Goal: Transaction & Acquisition: Purchase product/service

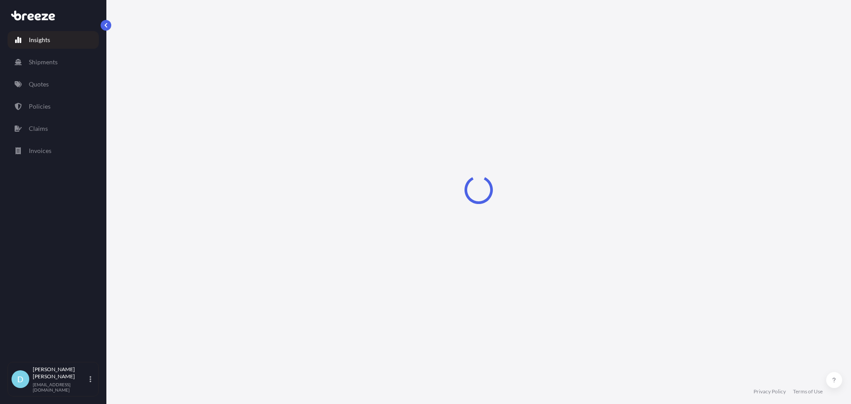
click at [54, 80] on link "Quotes" at bounding box center [53, 84] width 91 height 18
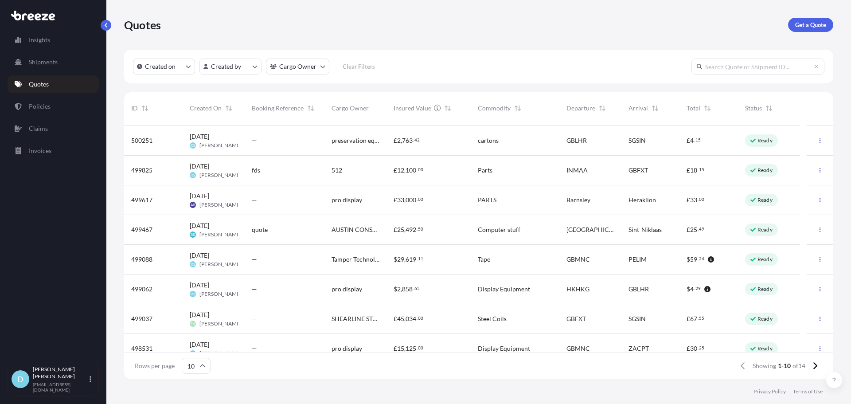
scroll to position [69, 0]
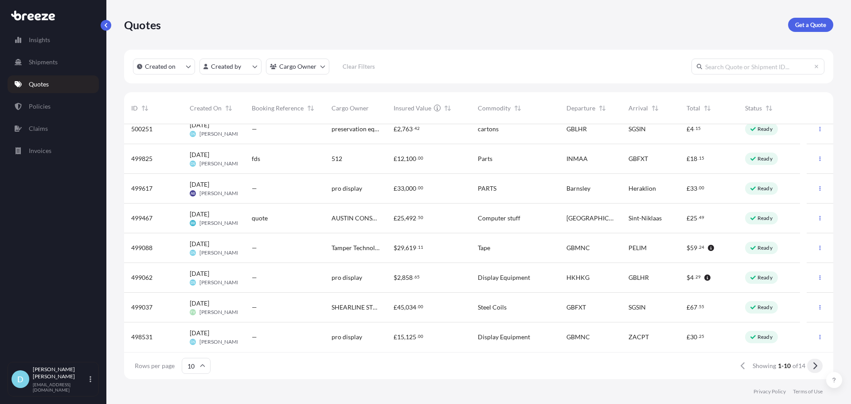
click at [816, 362] on button at bounding box center [815, 366] width 16 height 14
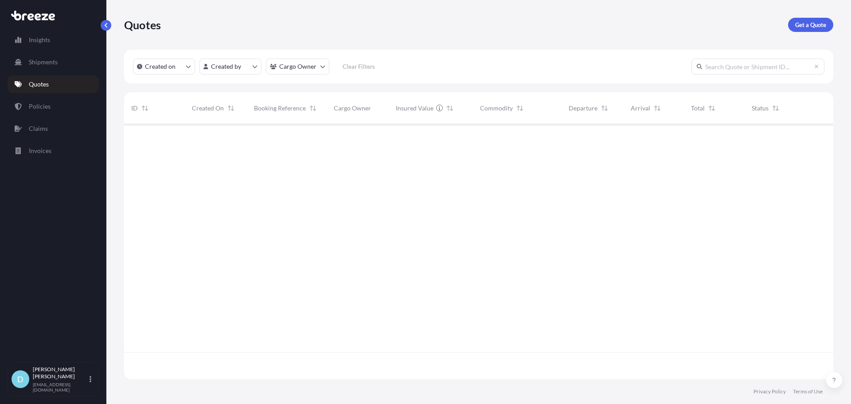
scroll to position [0, 0]
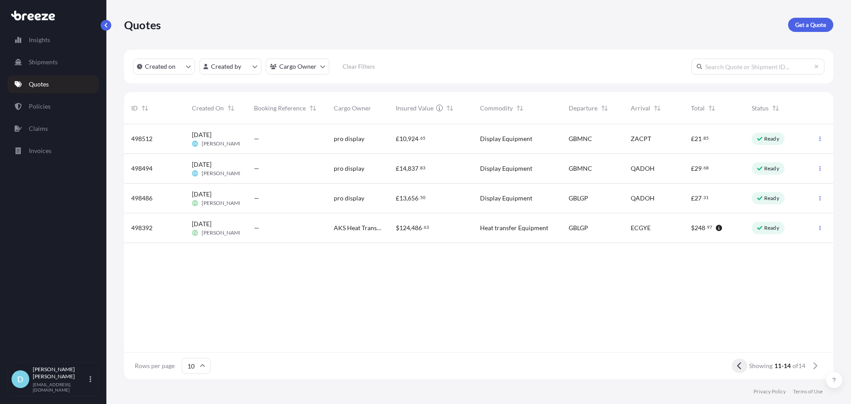
click at [737, 370] on button at bounding box center [740, 366] width 16 height 14
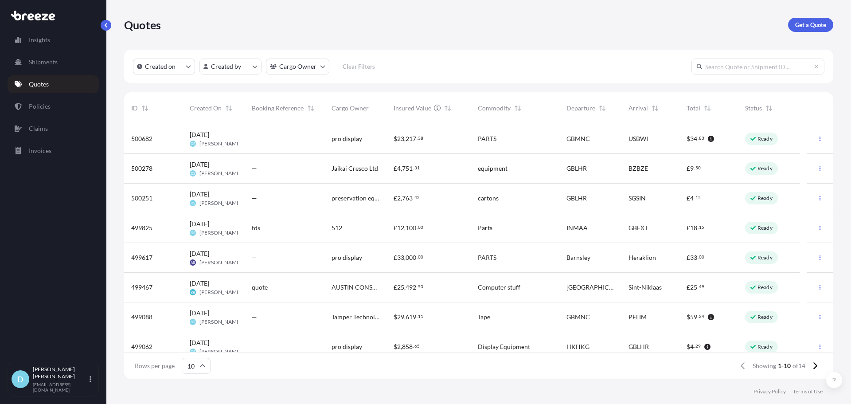
click at [807, 198] on div at bounding box center [820, 198] width 27 height 30
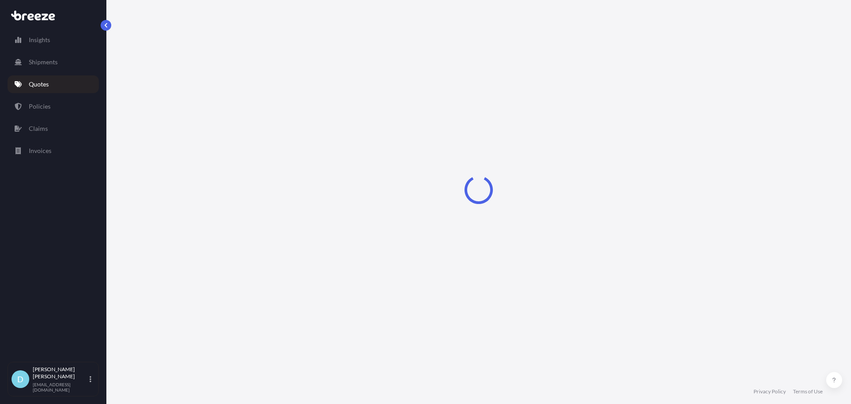
select select "Road"
select select "Air"
select select "1"
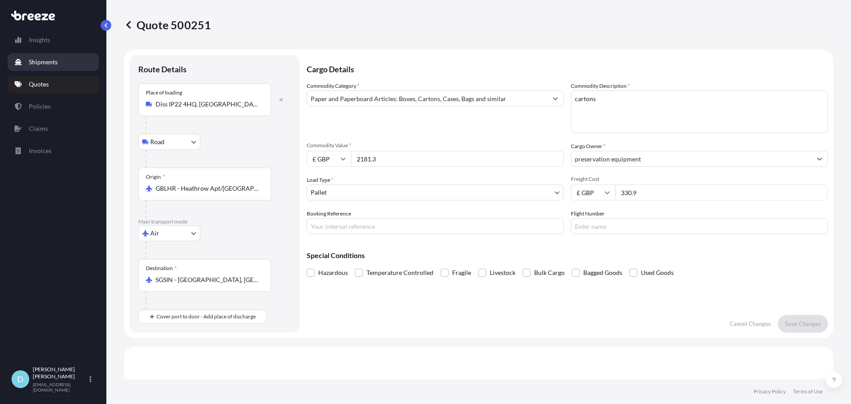
click at [75, 65] on link "Shipments" at bounding box center [53, 62] width 91 height 18
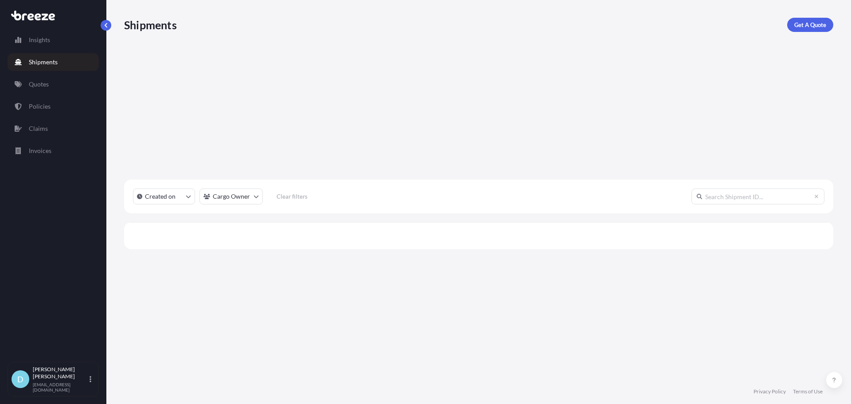
scroll to position [280, 703]
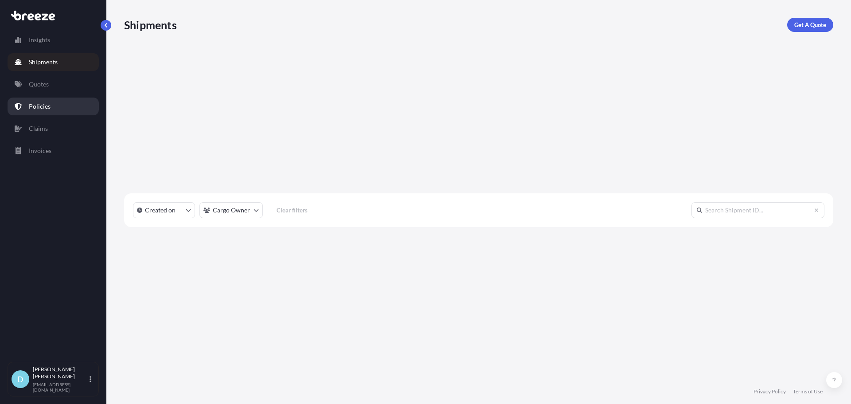
click at [52, 100] on link "Policies" at bounding box center [53, 107] width 91 height 18
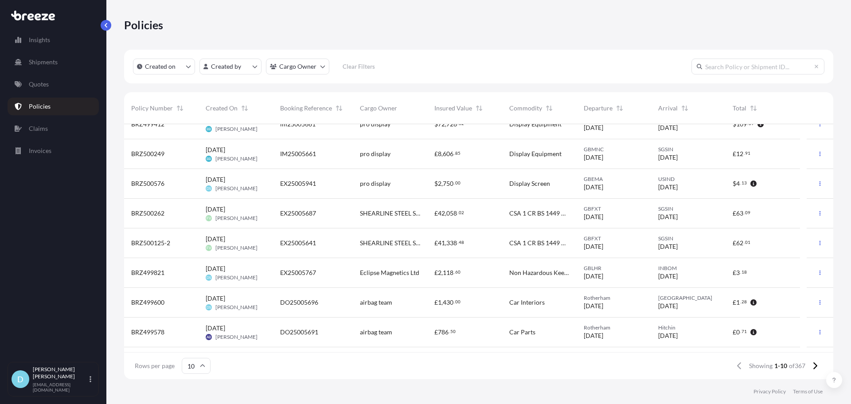
scroll to position [69, 0]
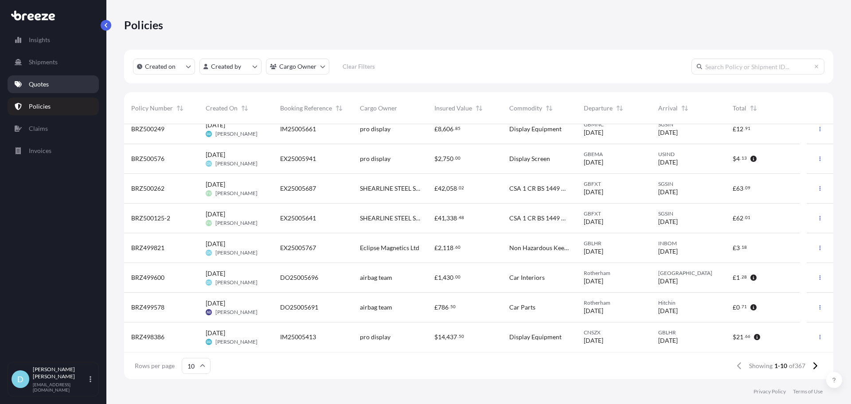
click at [51, 83] on link "Quotes" at bounding box center [53, 84] width 91 height 18
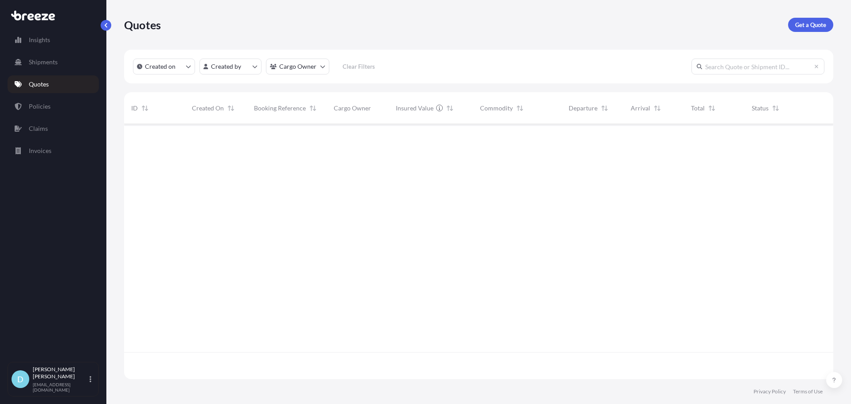
scroll to position [253, 703]
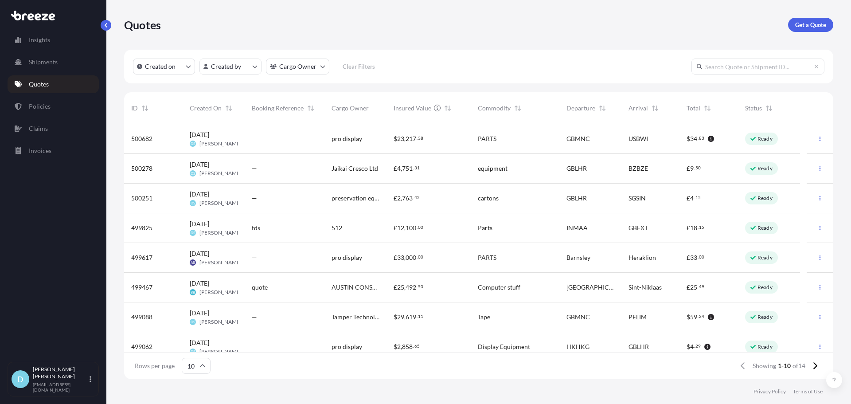
click at [235, 199] on div "[DATE] DS [PERSON_NAME]" at bounding box center [214, 198] width 48 height 17
select select "Road"
select select "Air"
select select "1"
click at [68, 104] on link "Policies" at bounding box center [53, 107] width 91 height 18
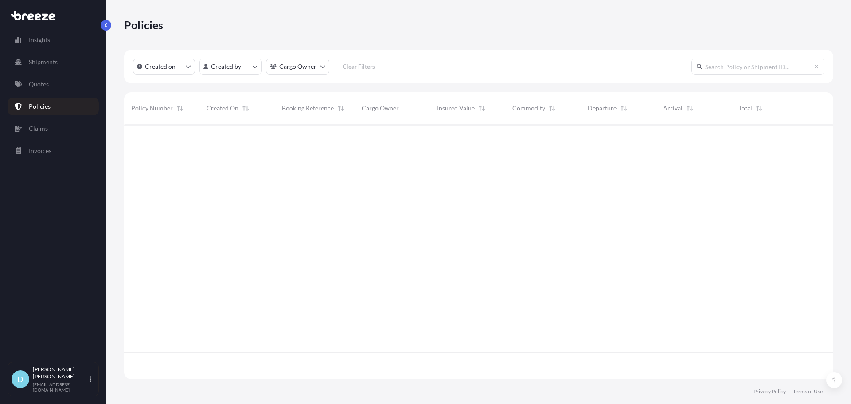
scroll to position [253, 703]
click at [68, 57] on link "Shipments" at bounding box center [53, 62] width 91 height 18
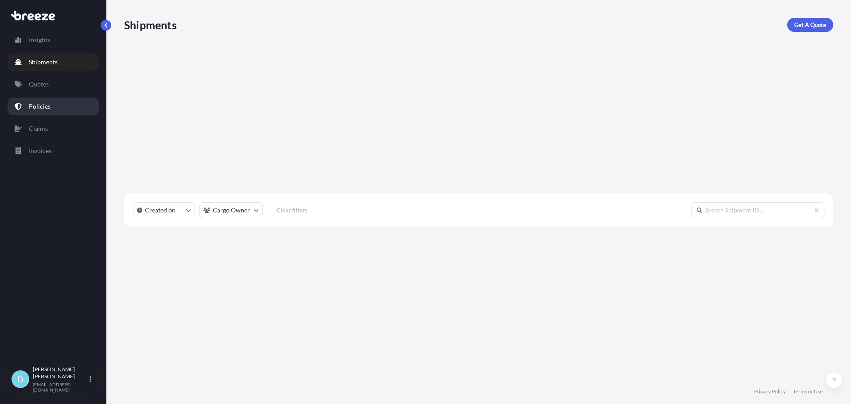
scroll to position [280, 703]
click at [65, 106] on link "Policies" at bounding box center [53, 107] width 91 height 18
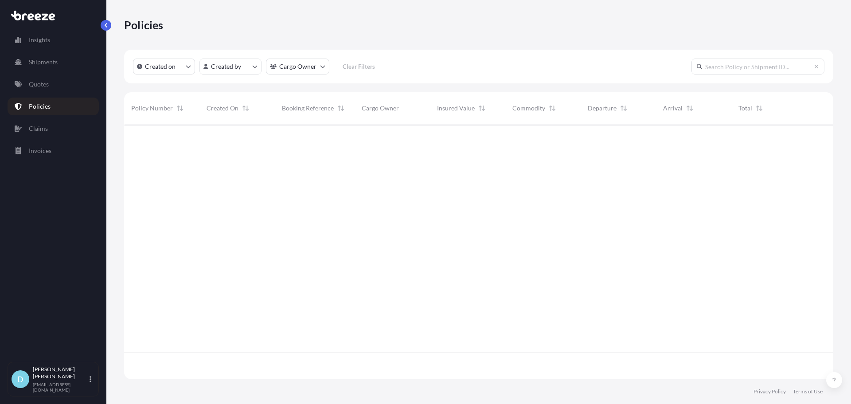
scroll to position [253, 703]
click at [178, 66] on button "Created on" at bounding box center [164, 67] width 62 height 16
click at [212, 44] on div "Policies" at bounding box center [478, 25] width 709 height 50
click at [70, 74] on div "Insights Shipments Quotes Policies Claims Invoices" at bounding box center [53, 192] width 91 height 339
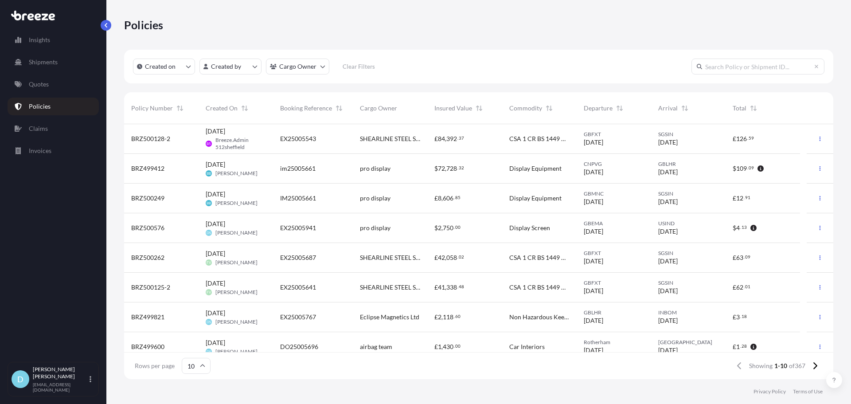
click at [68, 81] on link "Quotes" at bounding box center [53, 84] width 91 height 18
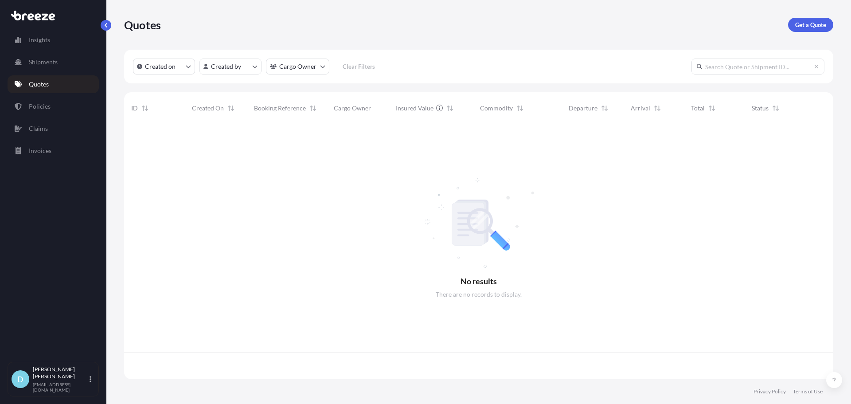
scroll to position [253, 703]
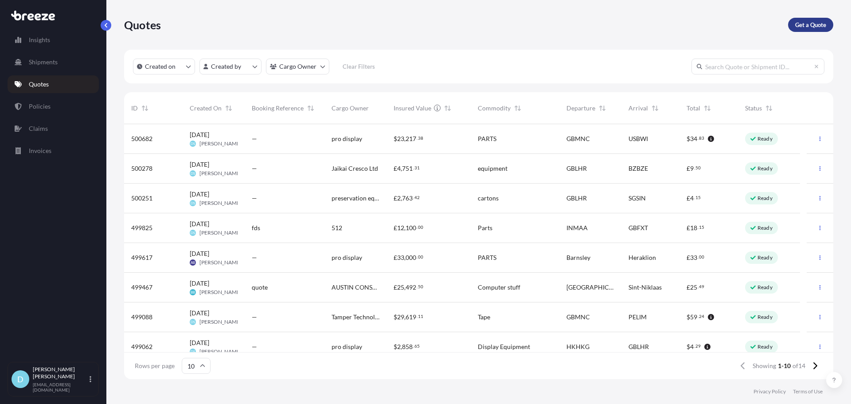
click at [814, 23] on p "Get a Quote" at bounding box center [810, 24] width 31 height 9
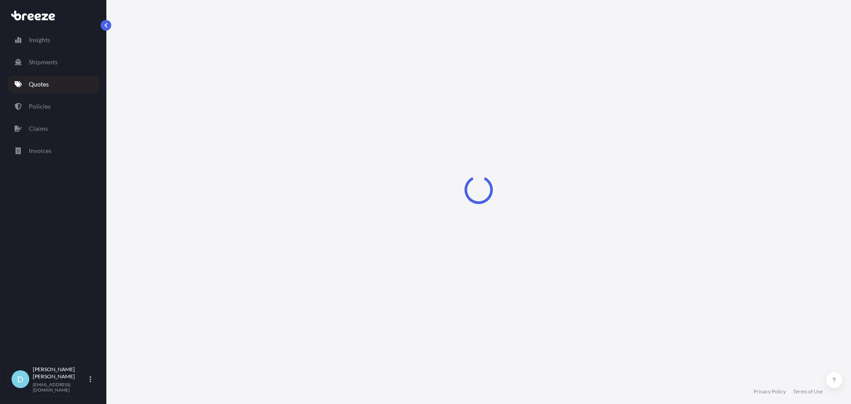
select select "Sea"
select select "1"
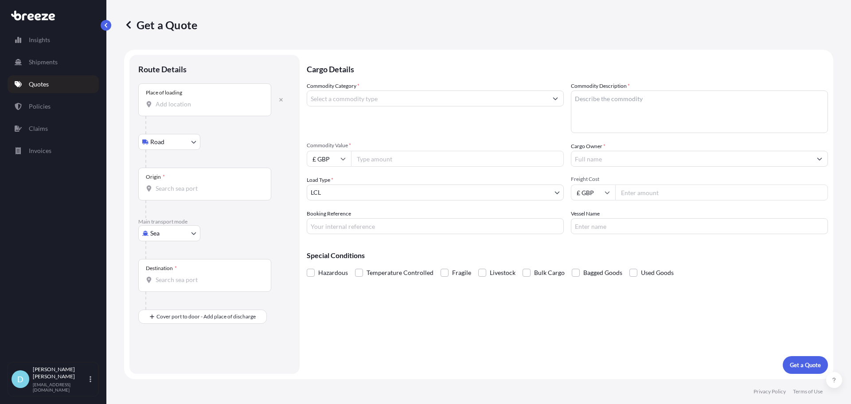
click at [216, 103] on input "Place of loading" at bounding box center [208, 104] width 105 height 9
click at [227, 76] on div "Route Details" at bounding box center [214, 74] width 152 height 20
click at [220, 105] on input "Place of loading" at bounding box center [208, 104] width 105 height 9
